Goal: Task Accomplishment & Management: Use online tool/utility

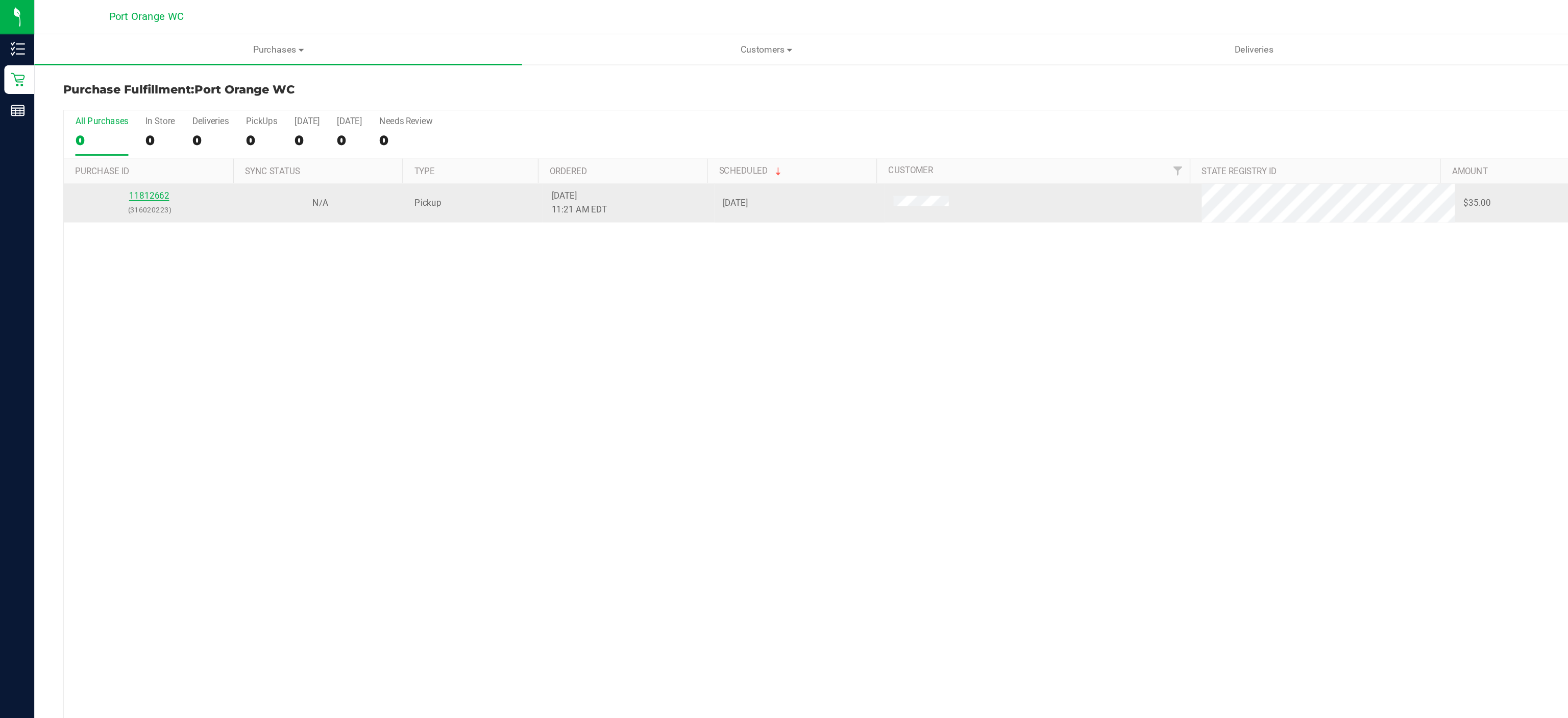
click at [106, 141] on link "11812662" at bounding box center [106, 139] width 29 height 7
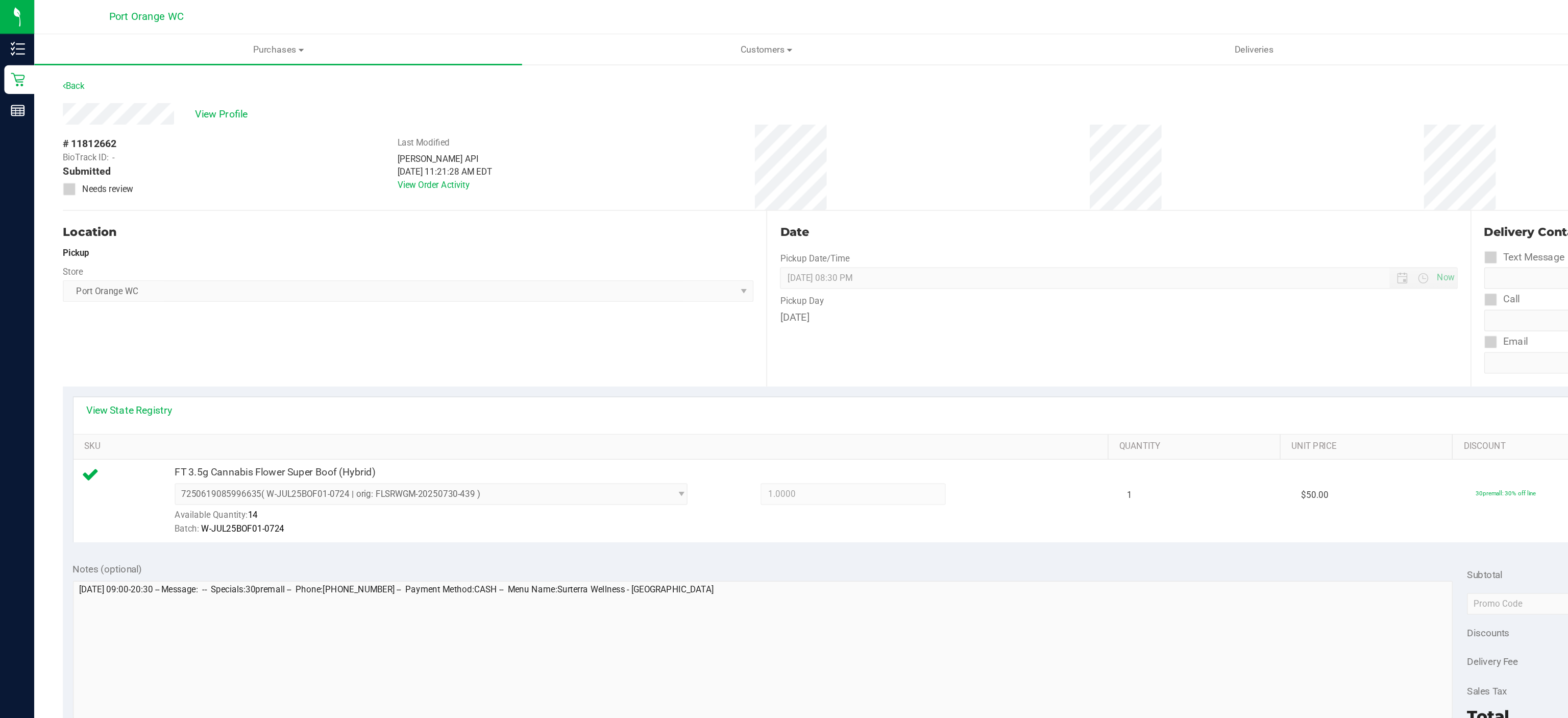
scroll to position [122, 0]
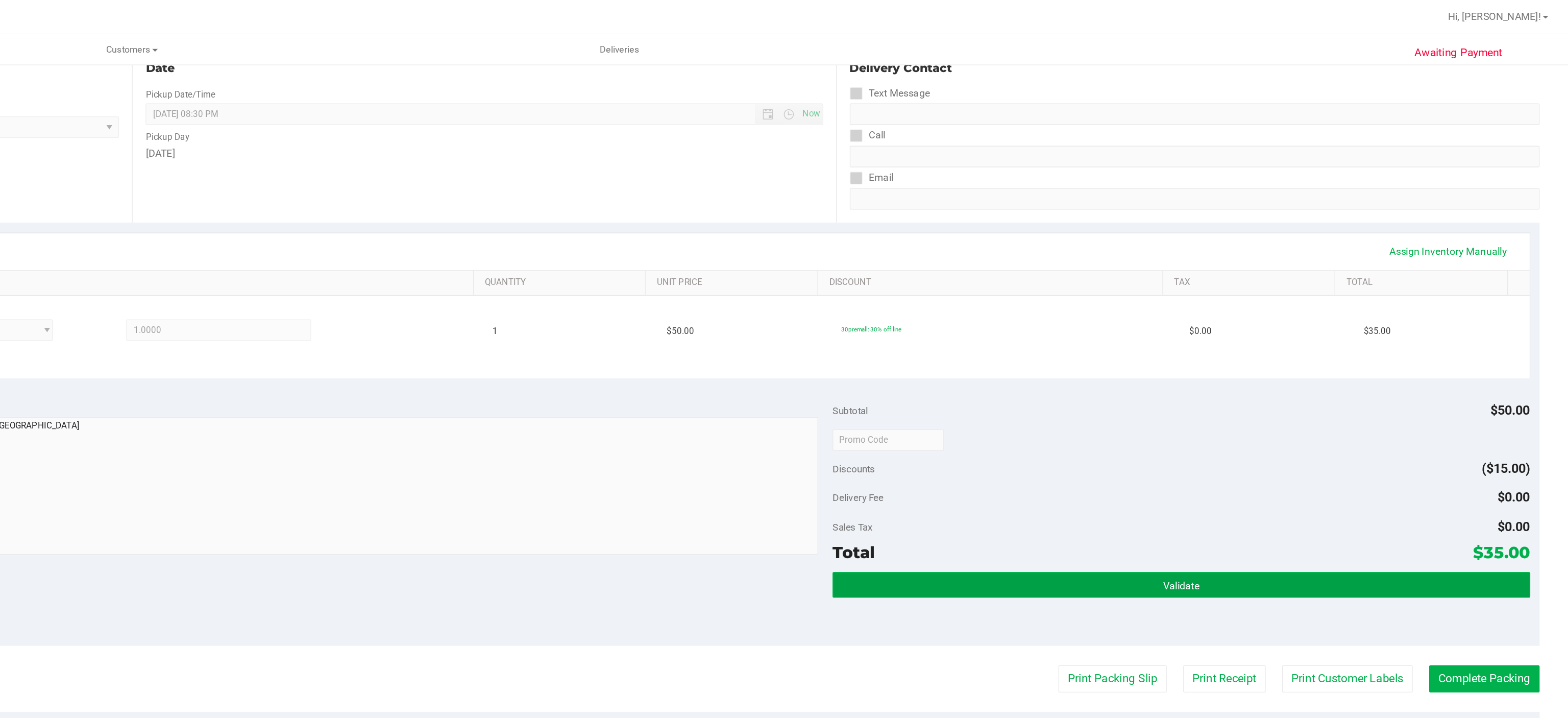
click at [1241, 416] on button "Validate" at bounding box center [1292, 416] width 496 height 18
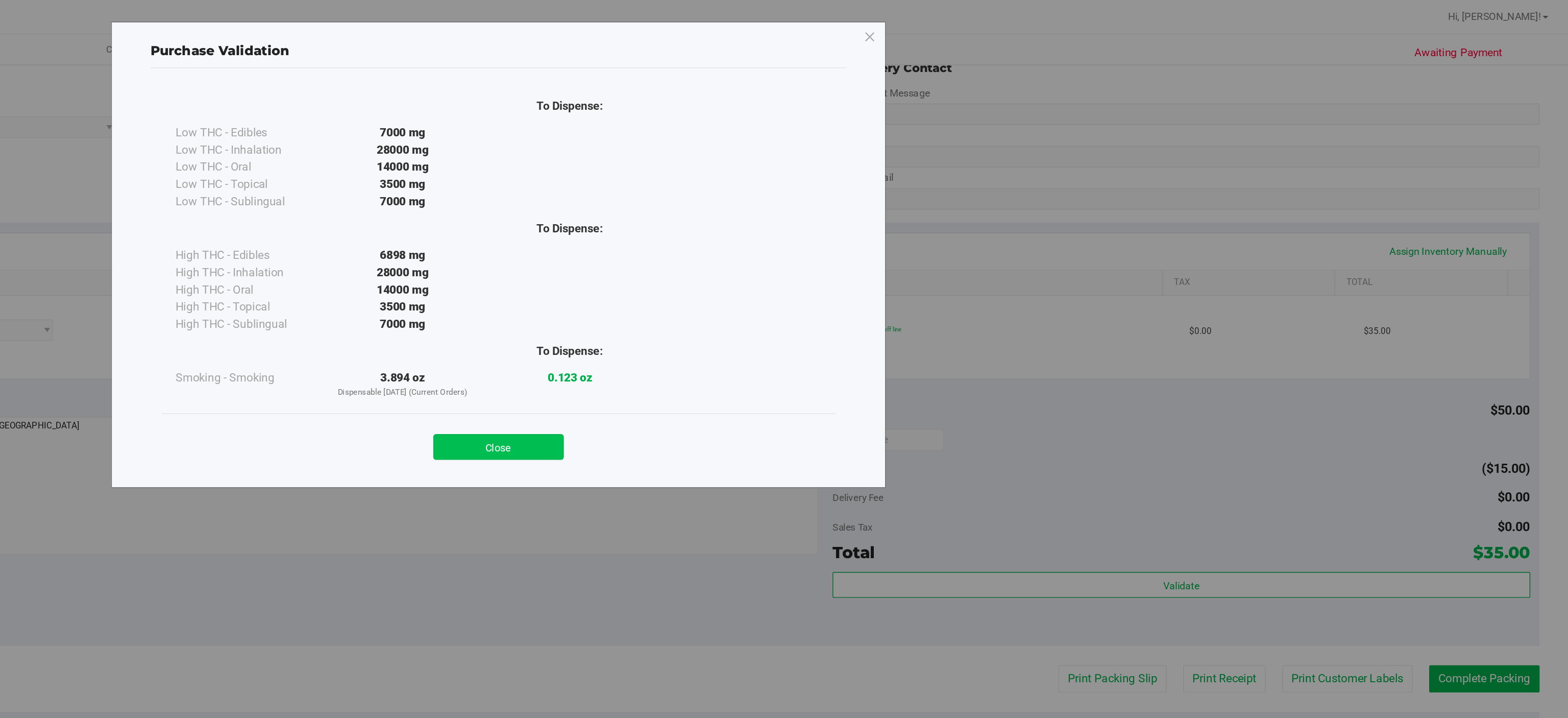
click at [800, 319] on button "Close" at bounding box center [807, 318] width 93 height 18
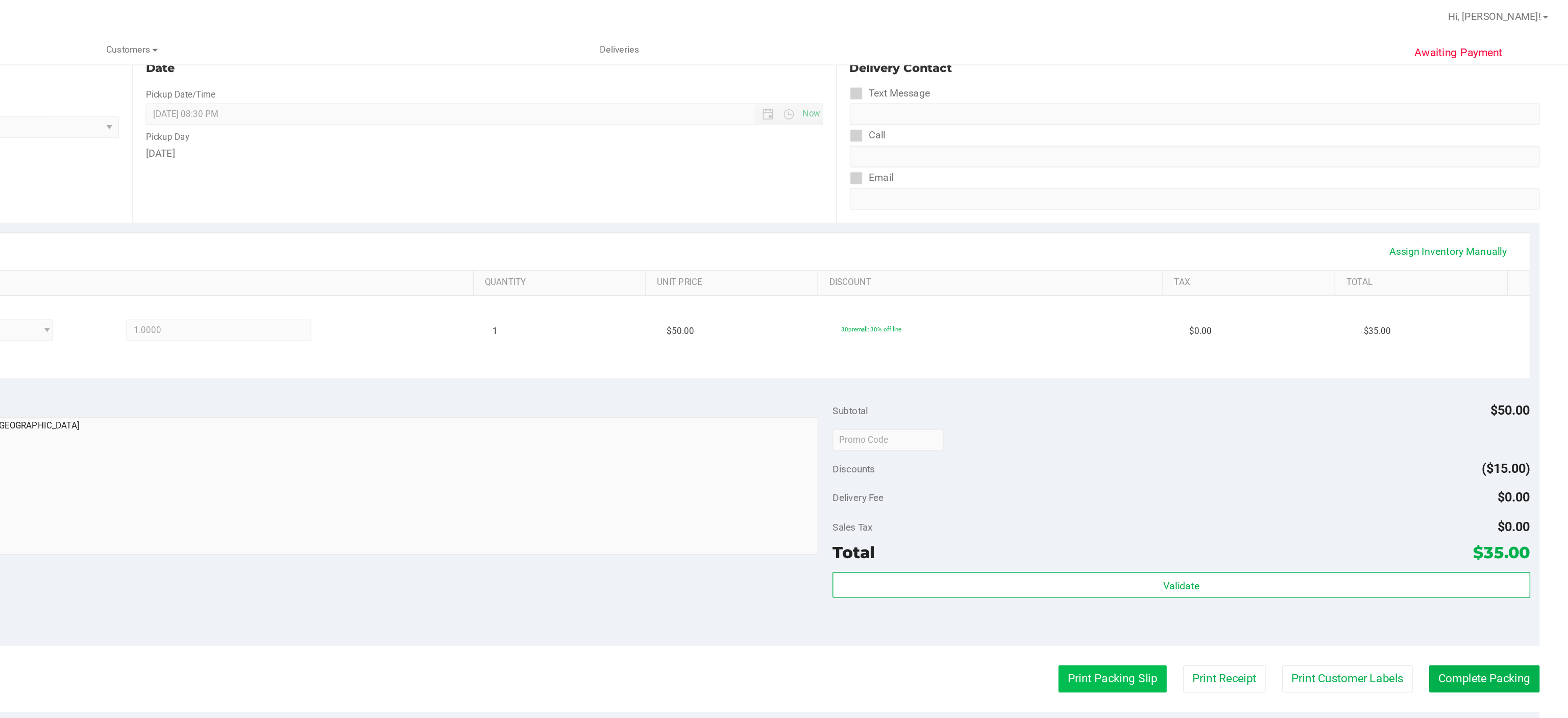
click at [1221, 480] on button "Print Packing Slip" at bounding box center [1244, 483] width 77 height 19
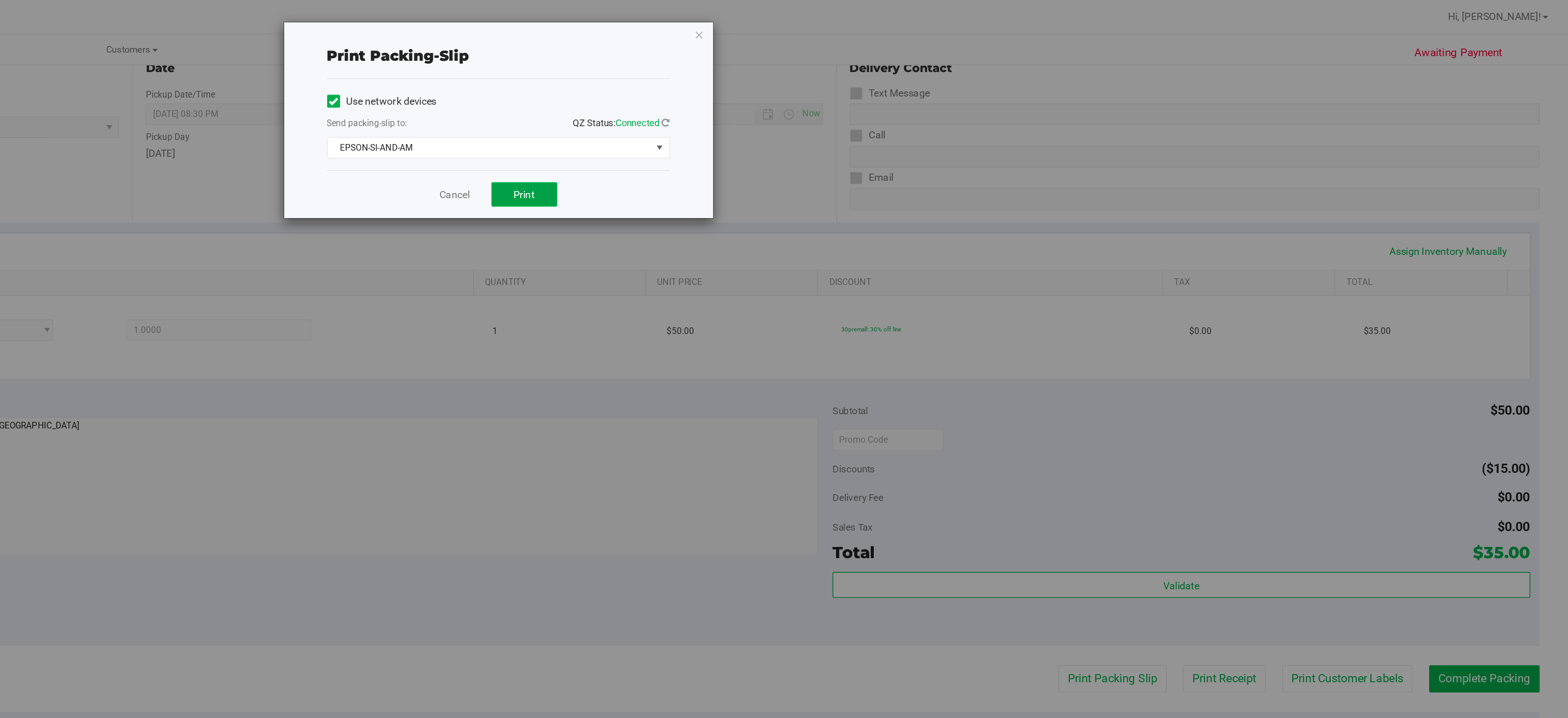
click at [830, 139] on span "Print" at bounding box center [825, 138] width 15 height 8
click at [949, 24] on icon "button" at bounding box center [950, 24] width 7 height 12
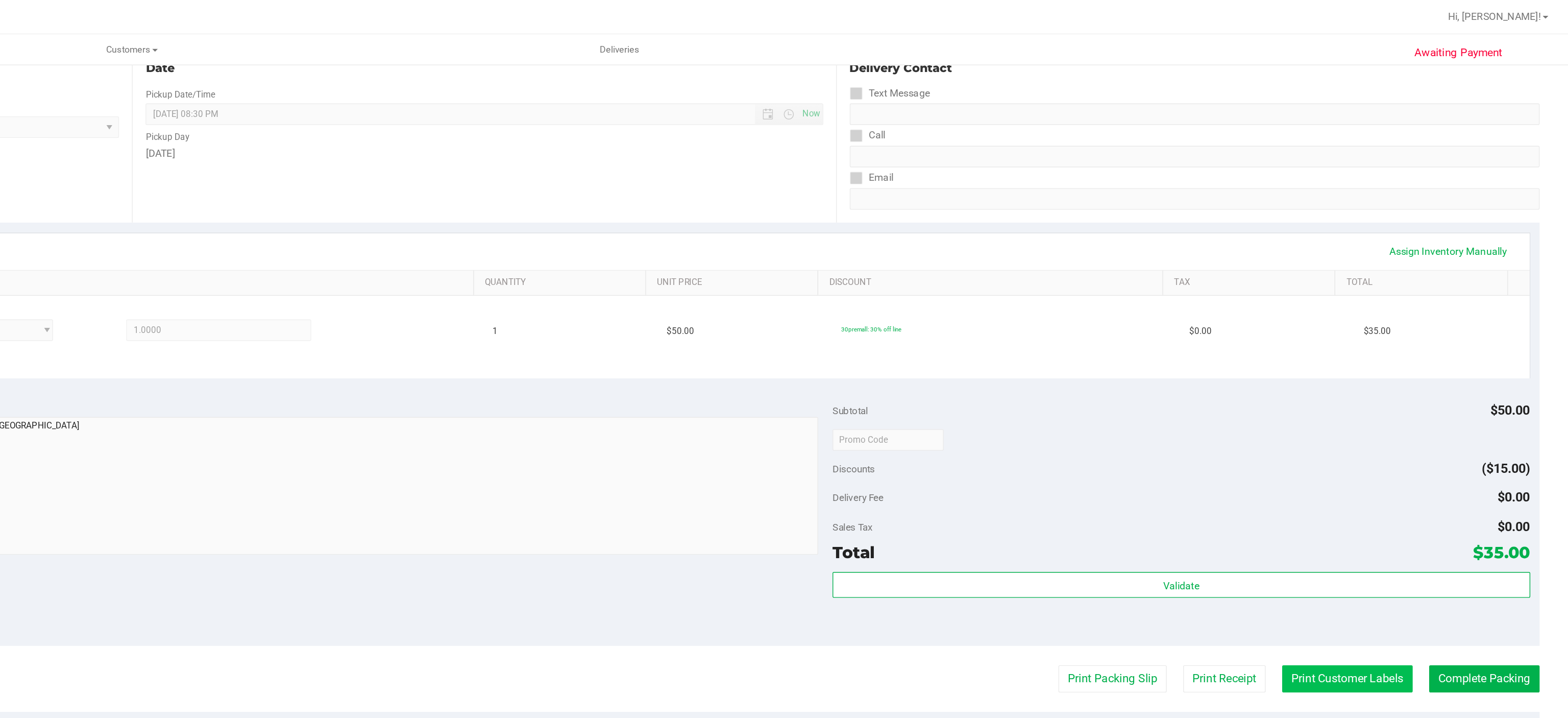
click at [1398, 484] on button "Print Customer Labels" at bounding box center [1410, 483] width 93 height 19
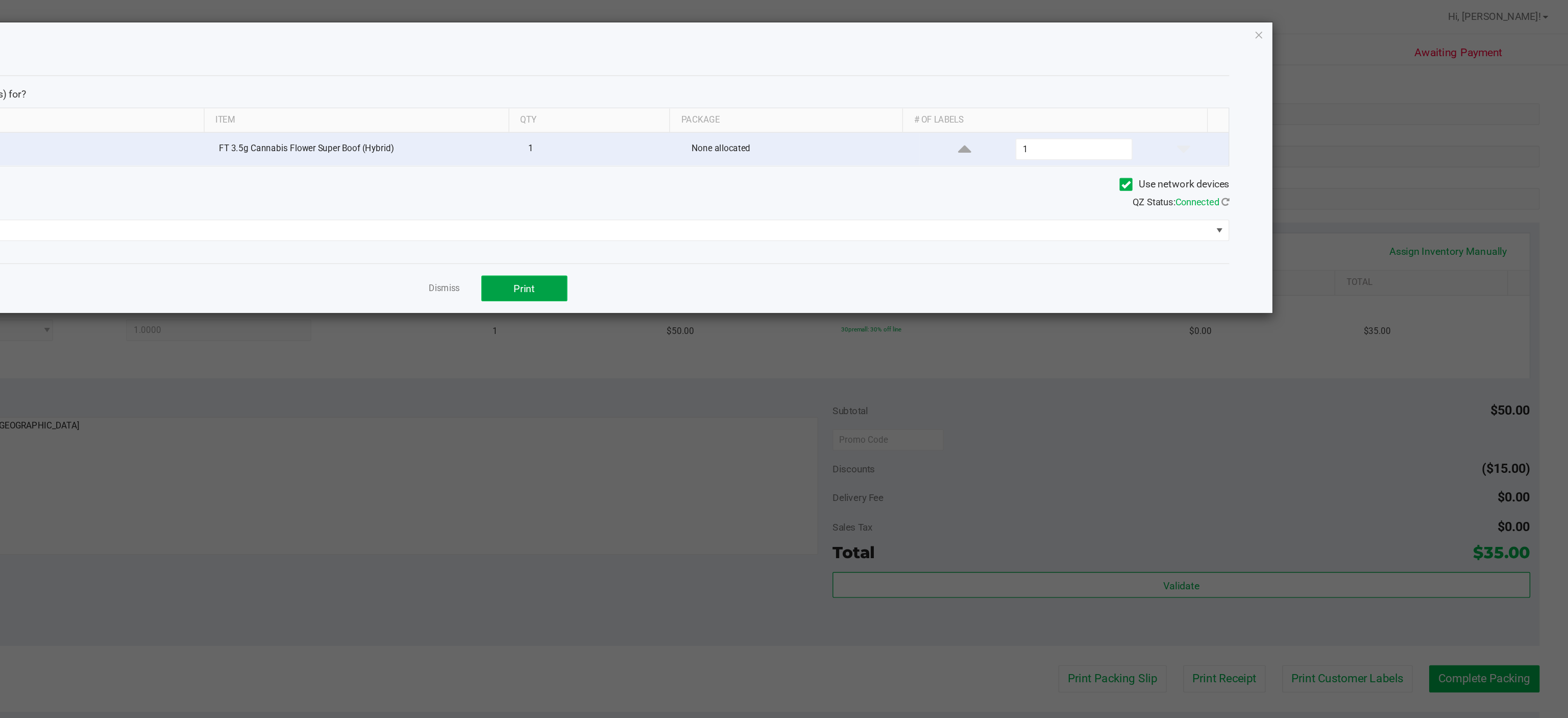
click at [825, 208] on span "Print" at bounding box center [825, 205] width 15 height 8
click at [1346, 24] on icon "button" at bounding box center [1348, 24] width 7 height 12
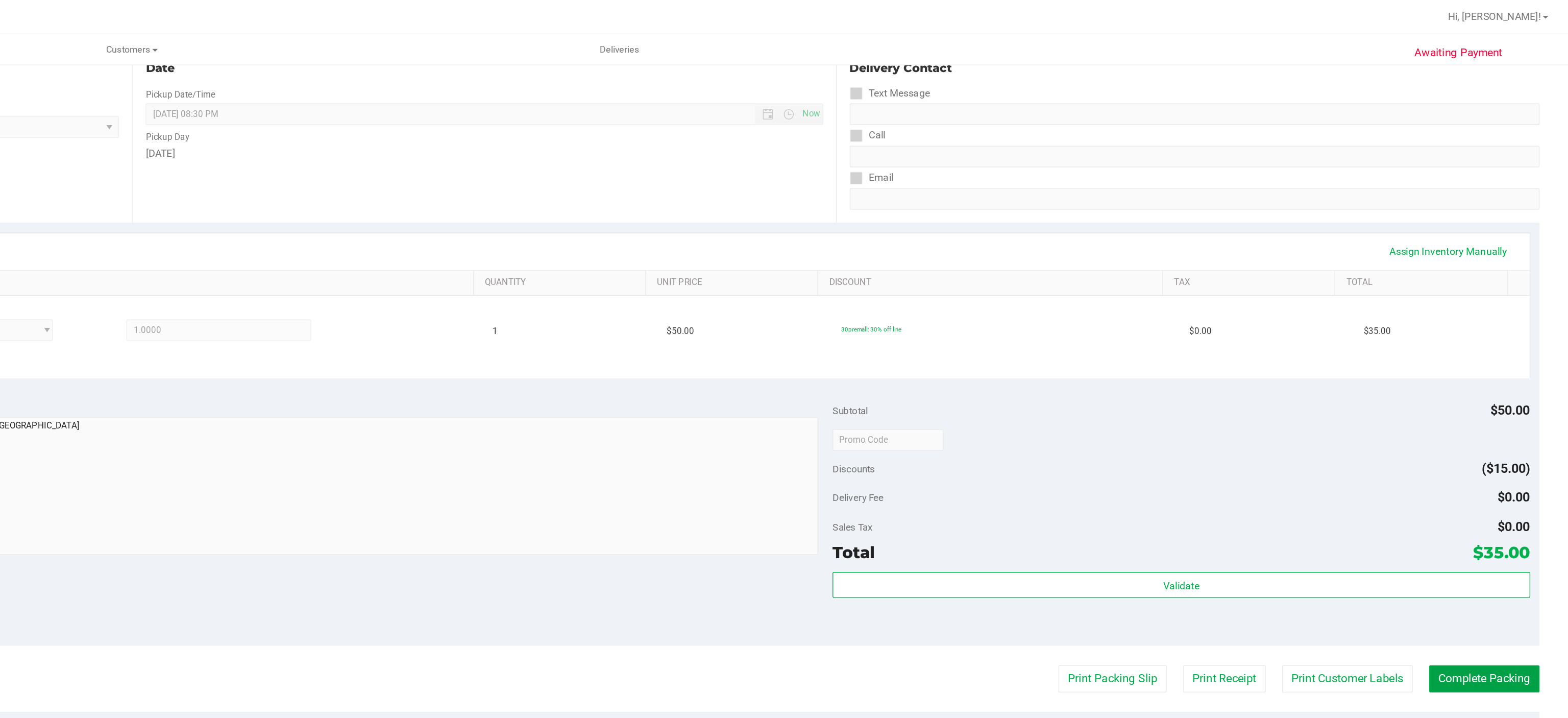
click at [1492, 480] on button "Complete Packing" at bounding box center [1508, 483] width 79 height 19
